Goal: Find contact information: Find contact information

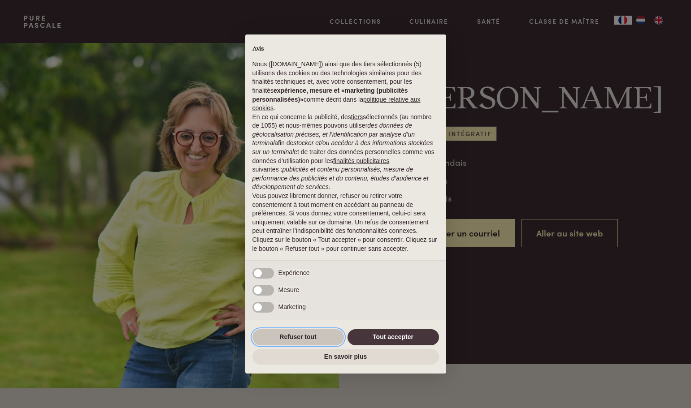
click at [304, 336] on button "Refuser tout" at bounding box center [297, 337] width 91 height 16
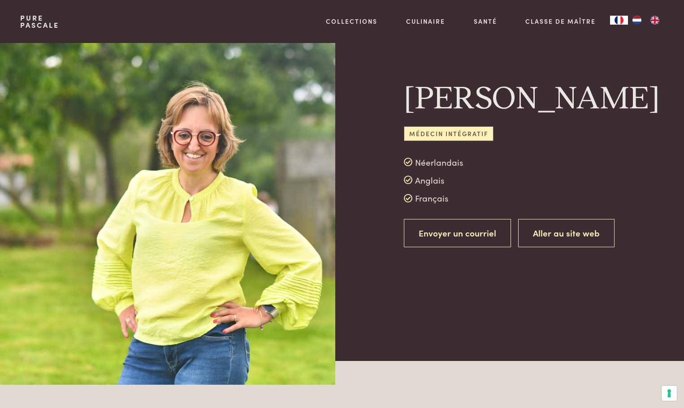
click at [465, 247] on link "Envoyer un courriel" at bounding box center [457, 233] width 107 height 28
click at [464, 247] on link "Envoyer un courriel" at bounding box center [457, 233] width 107 height 28
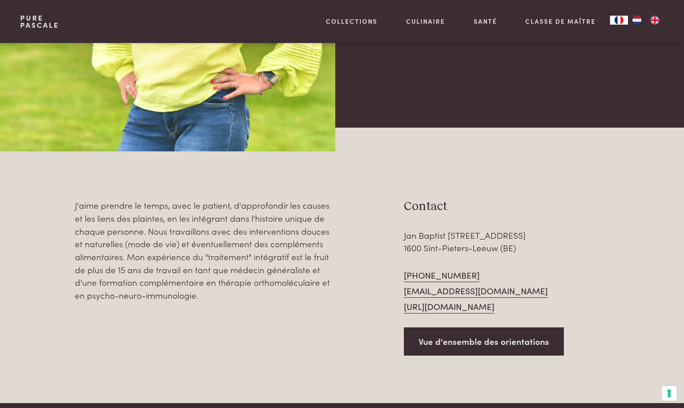
scroll to position [269, 0]
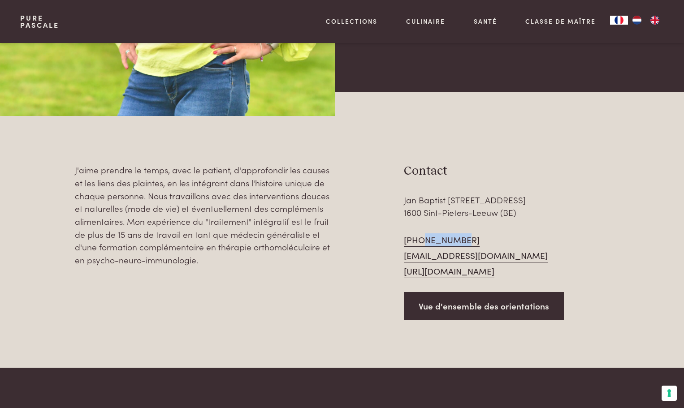
drag, startPoint x: 459, startPoint y: 243, endPoint x: 420, endPoint y: 245, distance: 38.6
click at [420, 245] on div "+32495456312 els@heal-thy.be https://www.heal-thy.be" at bounding box center [479, 256] width 150 height 45
click at [420, 245] on link "+32495456312" at bounding box center [442, 240] width 76 height 13
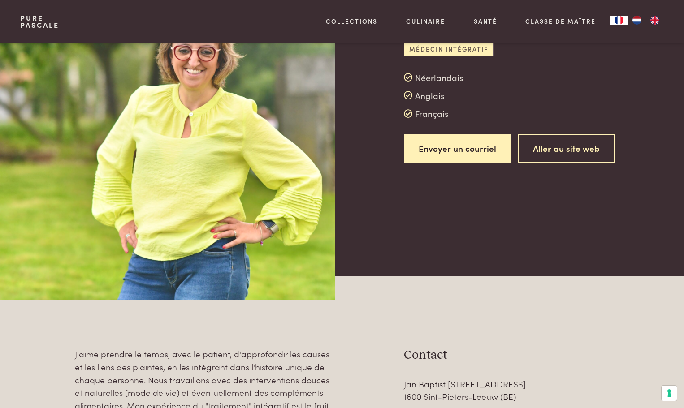
scroll to position [179, 0]
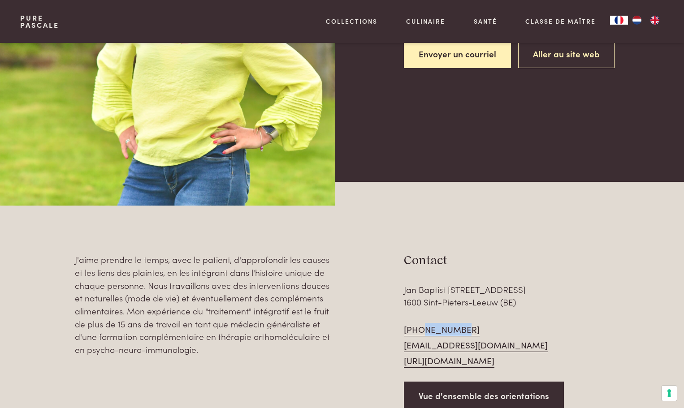
click at [467, 366] on link "https://www.heal-thy.be" at bounding box center [449, 361] width 91 height 13
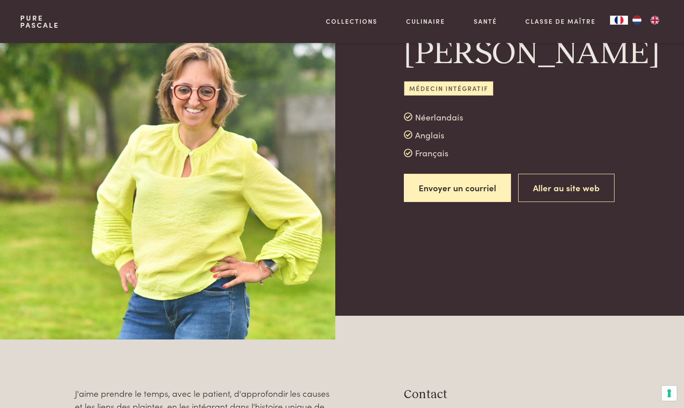
scroll to position [0, 0]
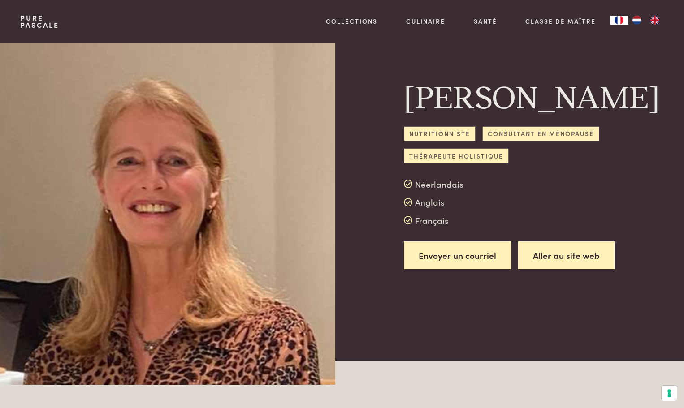
click at [549, 261] on link "Aller au site web" at bounding box center [566, 256] width 96 height 28
click at [566, 253] on link "Aller au site web" at bounding box center [566, 256] width 96 height 28
